Goal: Transaction & Acquisition: Purchase product/service

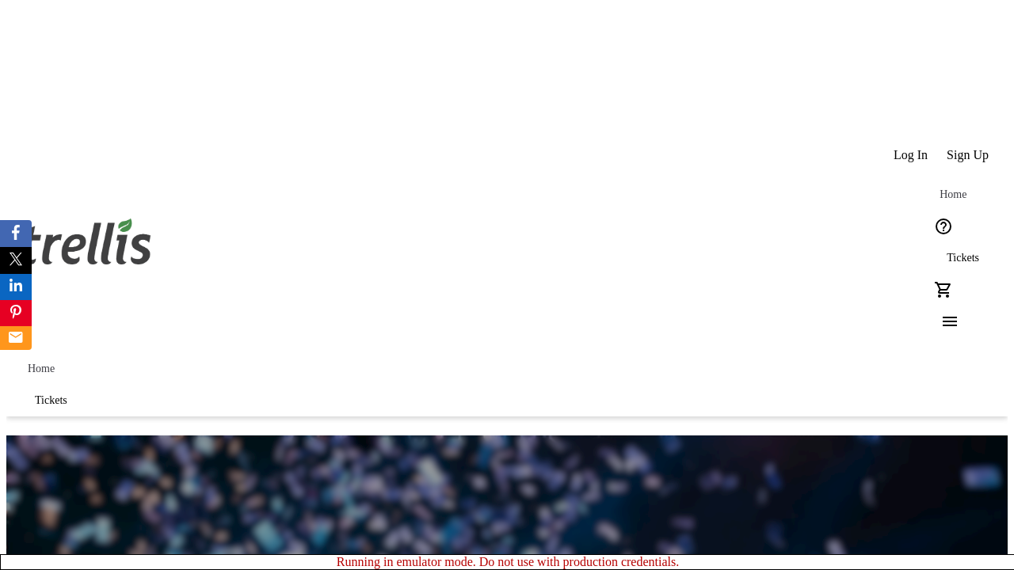
click at [947, 252] on span "Tickets" at bounding box center [963, 258] width 32 height 13
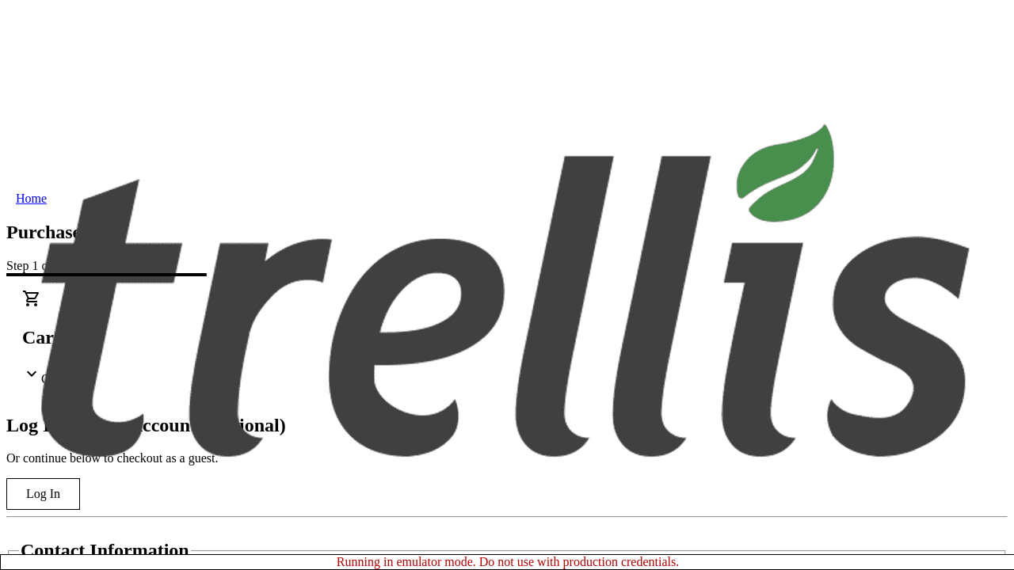
type input "[PERSON_NAME]"
